Goal: Task Accomplishment & Management: Use online tool/utility

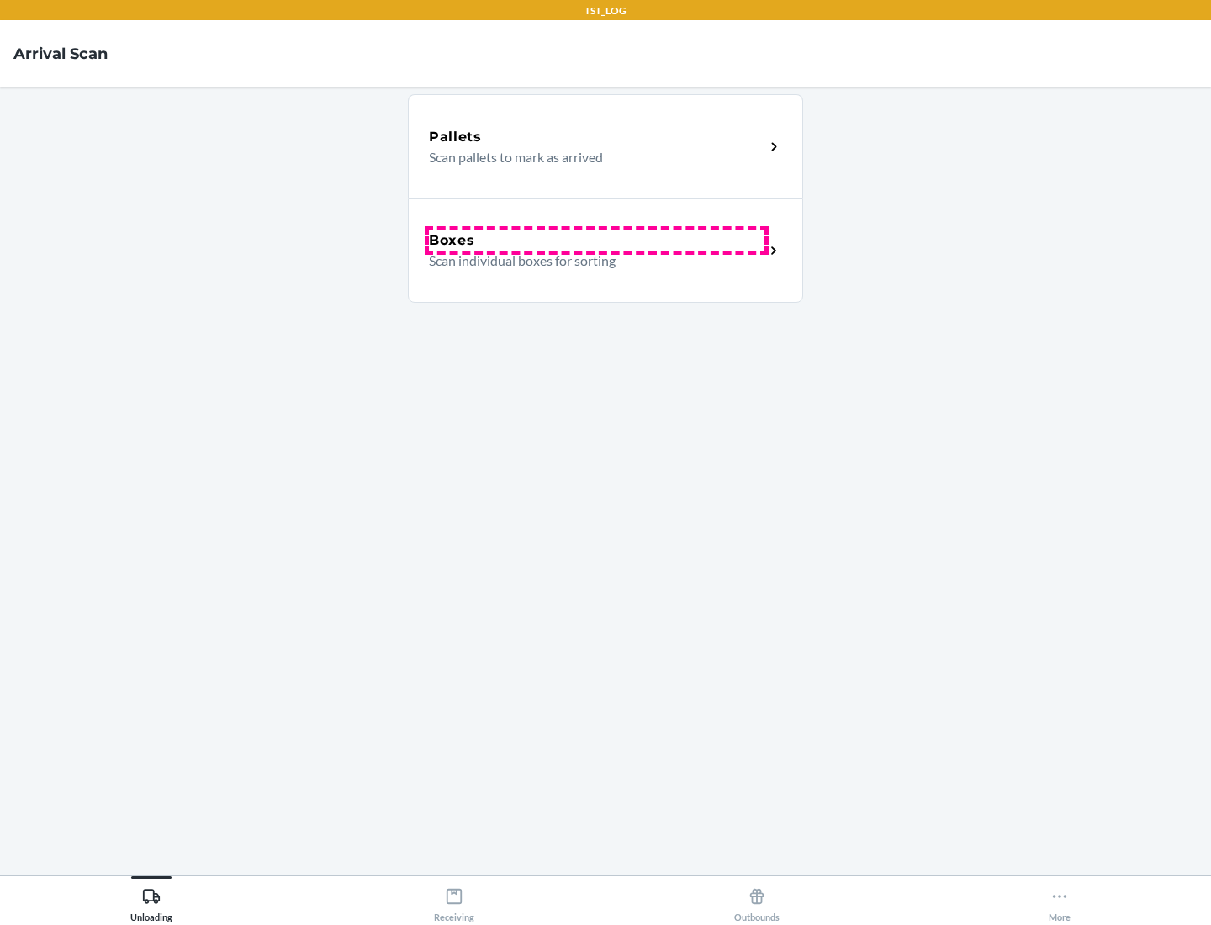
click at [596, 240] on div "Boxes" at bounding box center [596, 240] width 335 height 20
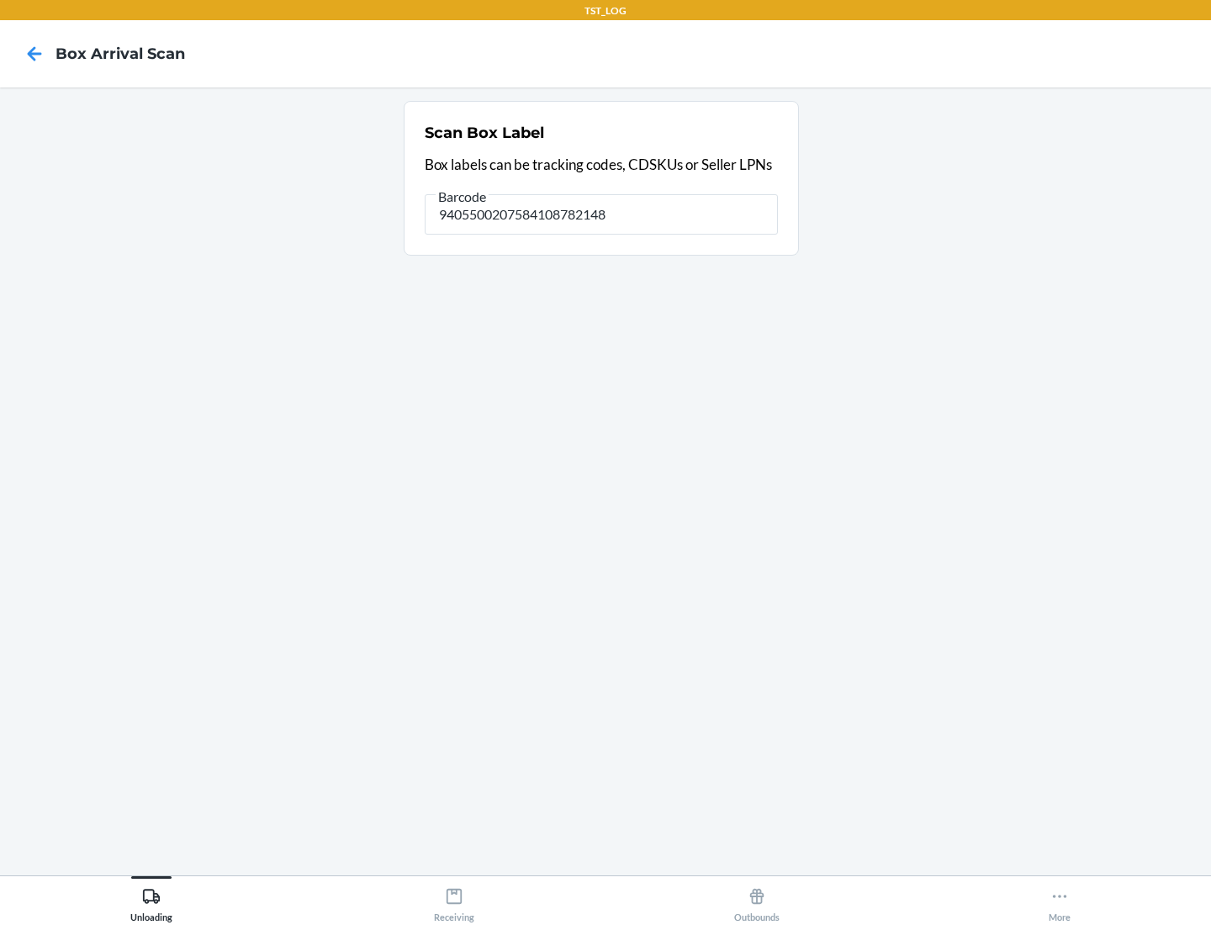
type input "9405500207584108782148"
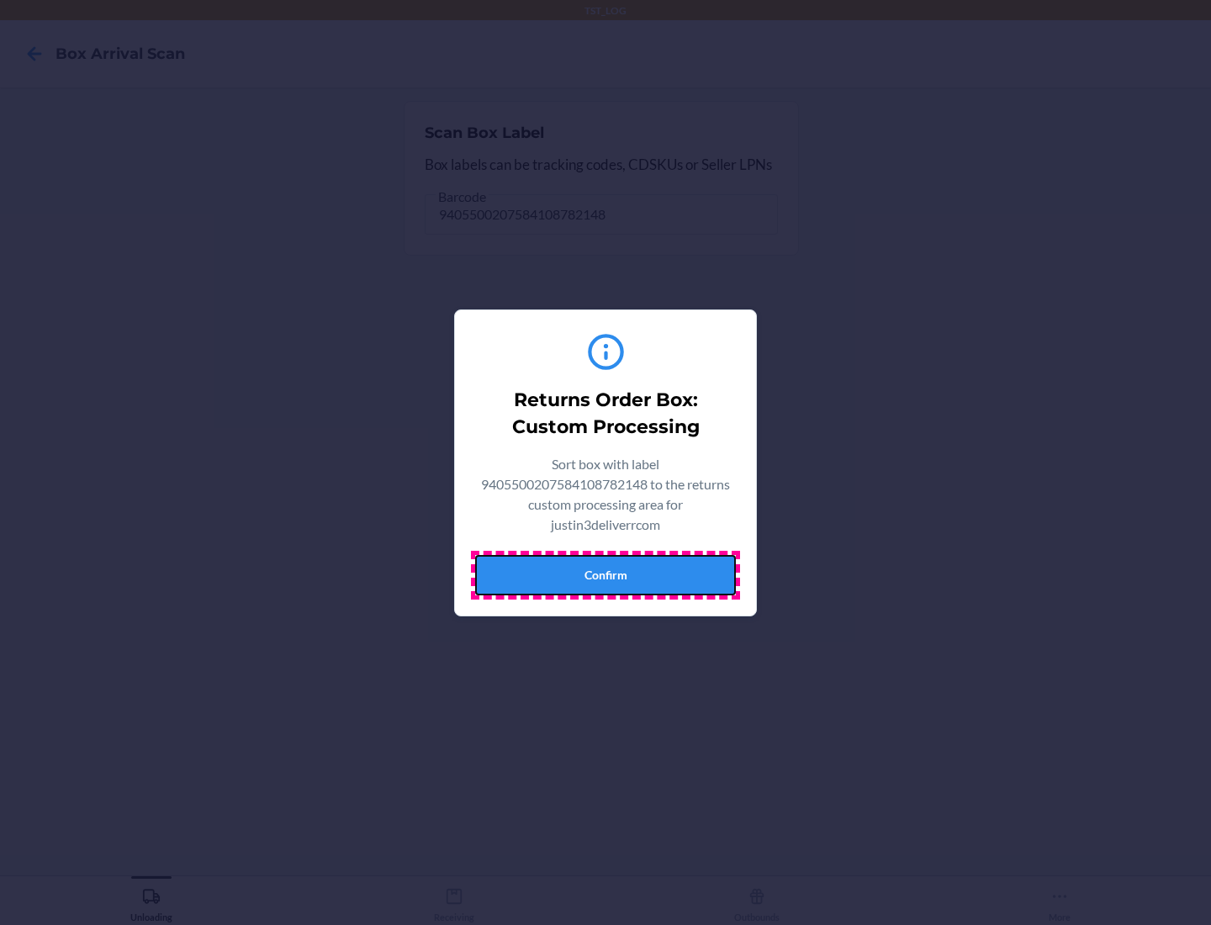
click at [605, 574] on button "Confirm" at bounding box center [605, 575] width 261 height 40
